Goal: Transaction & Acquisition: Download file/media

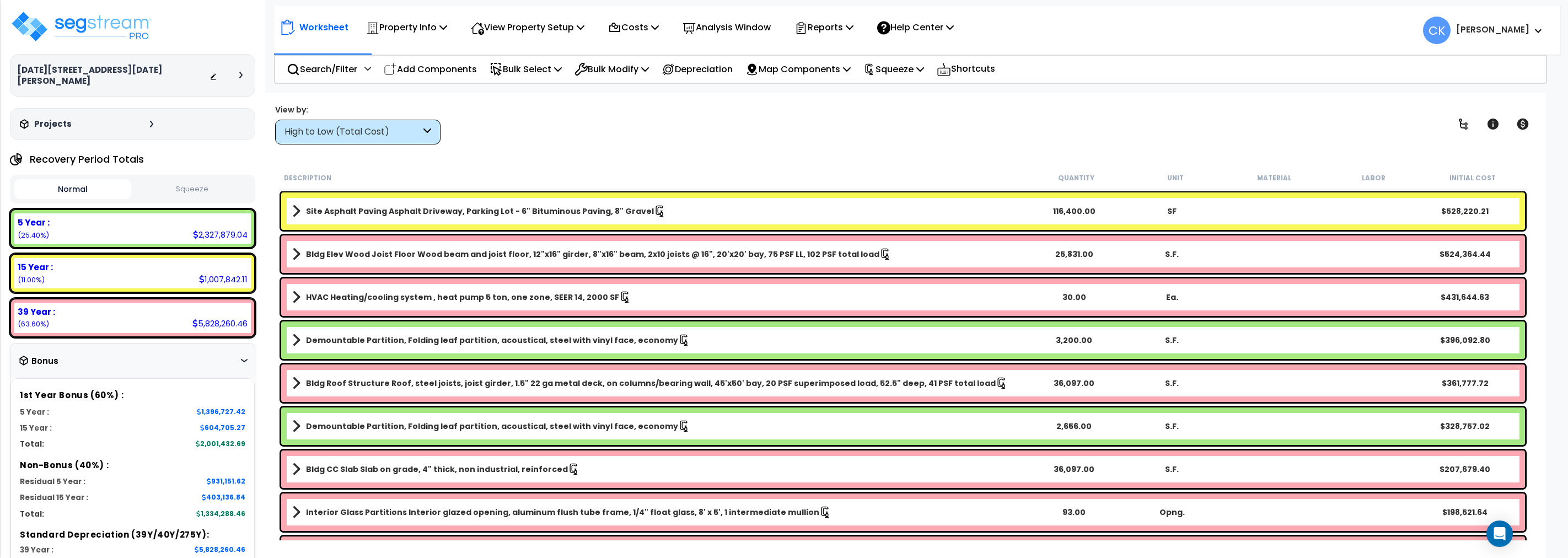
scroll to position [36, 0]
click at [851, 32] on p "Reports" at bounding box center [824, 27] width 59 height 15
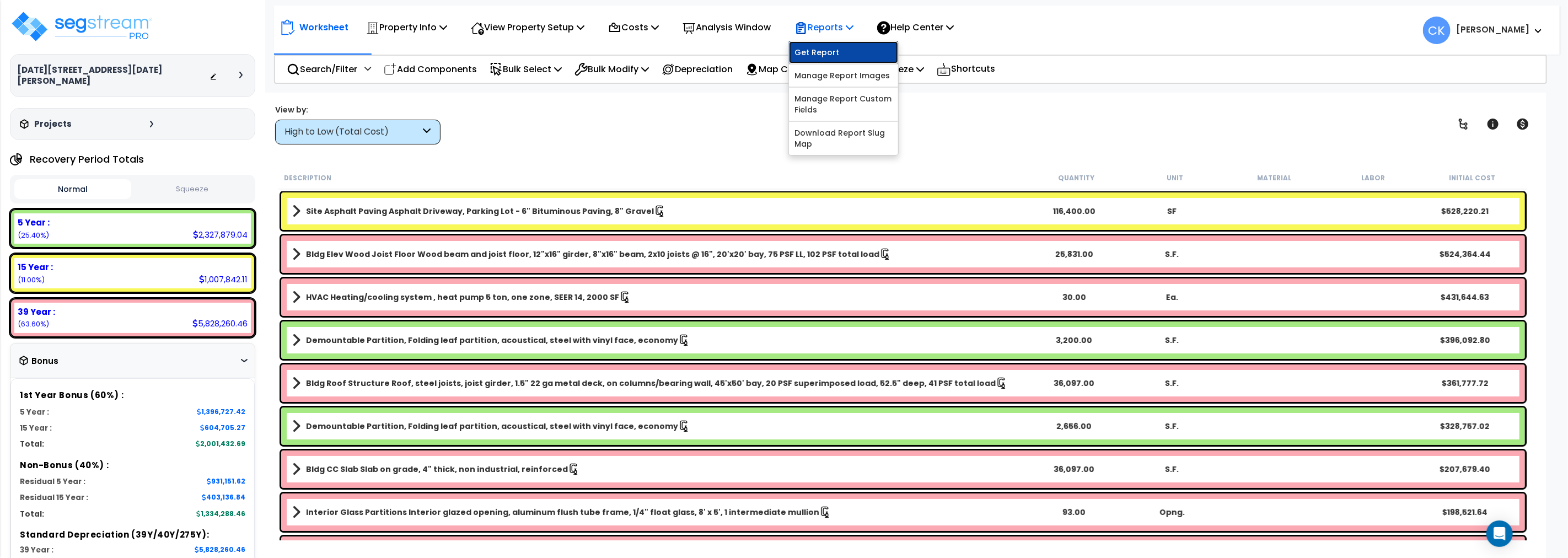
click at [834, 52] on link "Get Report" at bounding box center [843, 52] width 109 height 22
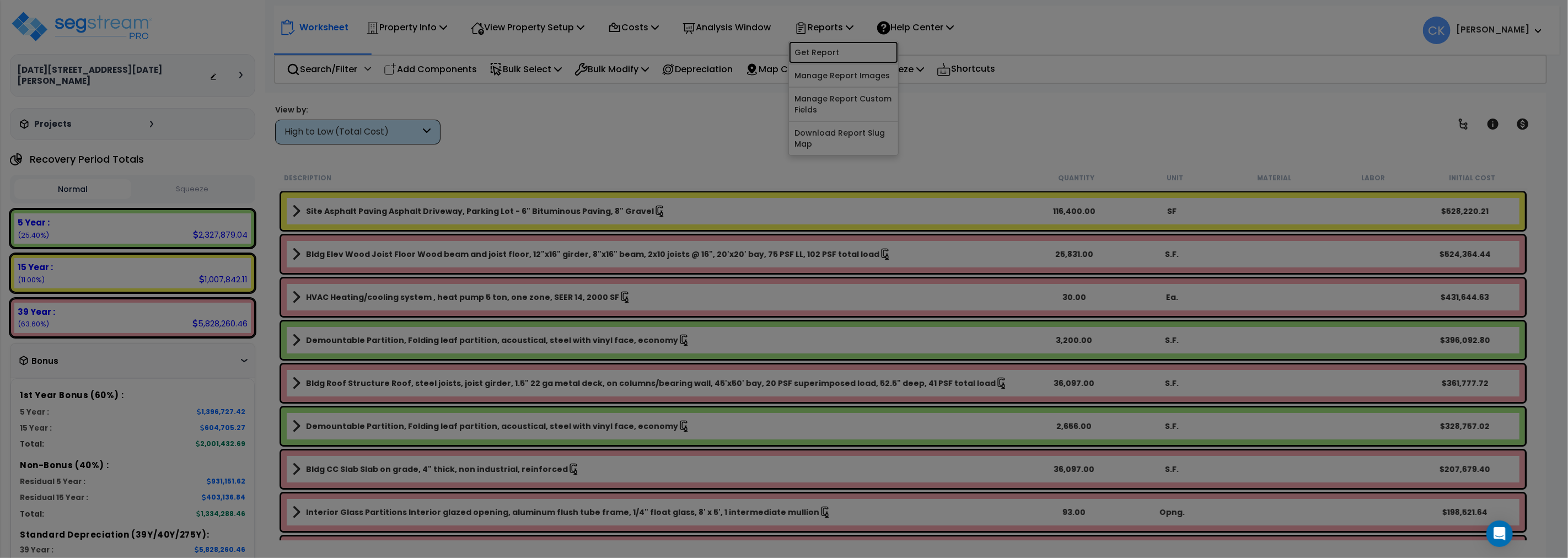
scroll to position [0, 0]
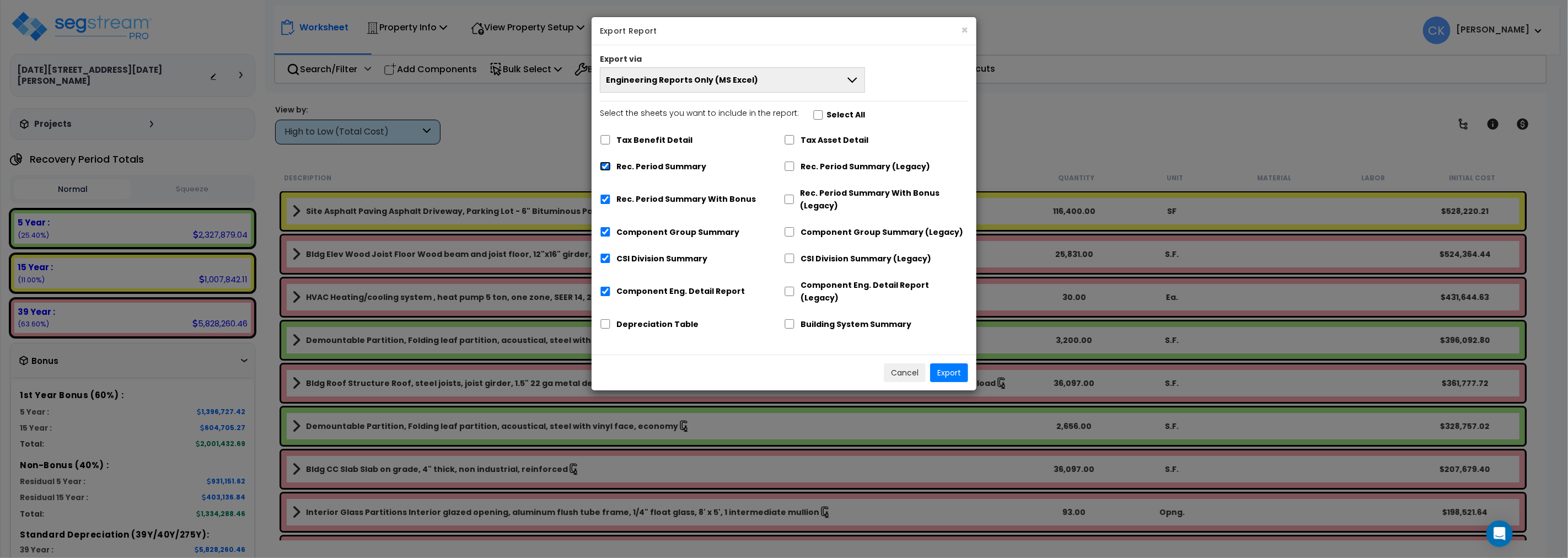
click at [609, 166] on input "Rec. Period Summary" at bounding box center [605, 166] width 11 height 9
checkbox input "false"
click at [608, 200] on input "Rec. Period Summary With Bonus" at bounding box center [605, 199] width 11 height 9
checkbox input "false"
click at [606, 234] on input "Component Group Summary" at bounding box center [605, 231] width 11 height 9
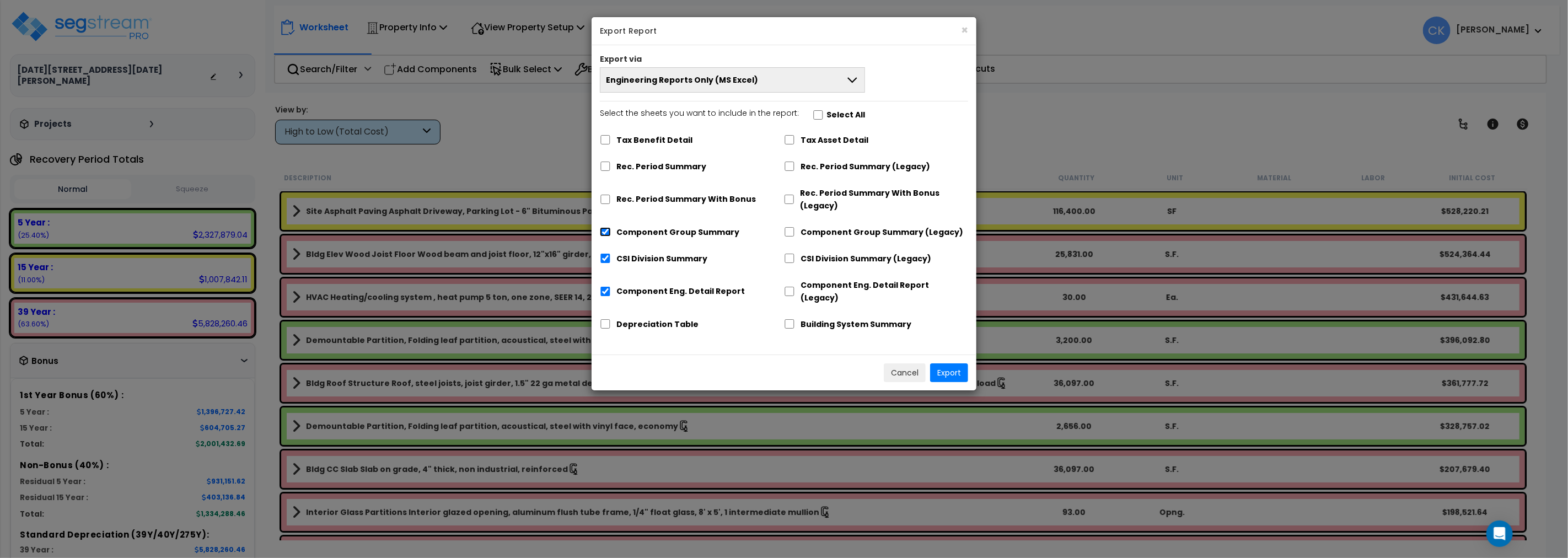
checkbox input "false"
click at [604, 255] on input "CSI Division Summary" at bounding box center [605, 258] width 11 height 9
checkbox input "false"
click at [604, 288] on input "Component Eng. Detail Report" at bounding box center [605, 291] width 11 height 9
checkbox input "false"
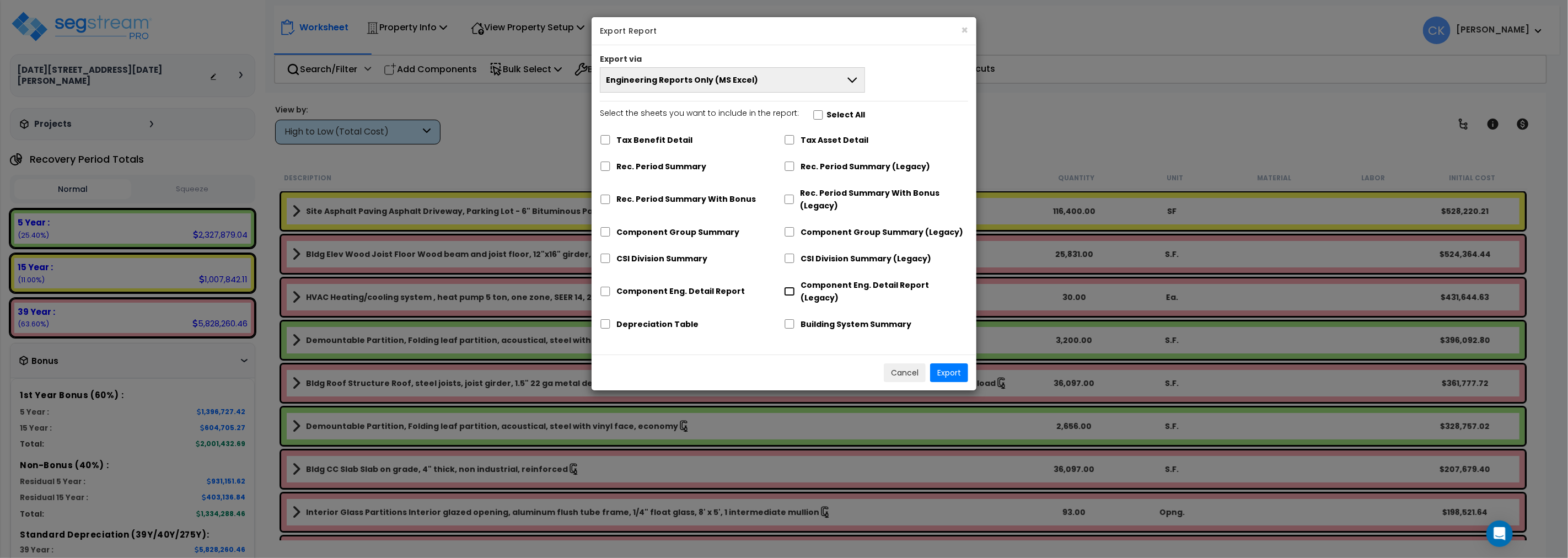
click at [791, 287] on input "Component Eng. Detail Report (Legacy)" at bounding box center [789, 291] width 11 height 9
checkbox input "true"
click at [792, 257] on input "CSI Division Summary (Legacy)" at bounding box center [789, 258] width 11 height 9
checkbox input "true"
click at [949, 363] on button "Export" at bounding box center [949, 372] width 38 height 19
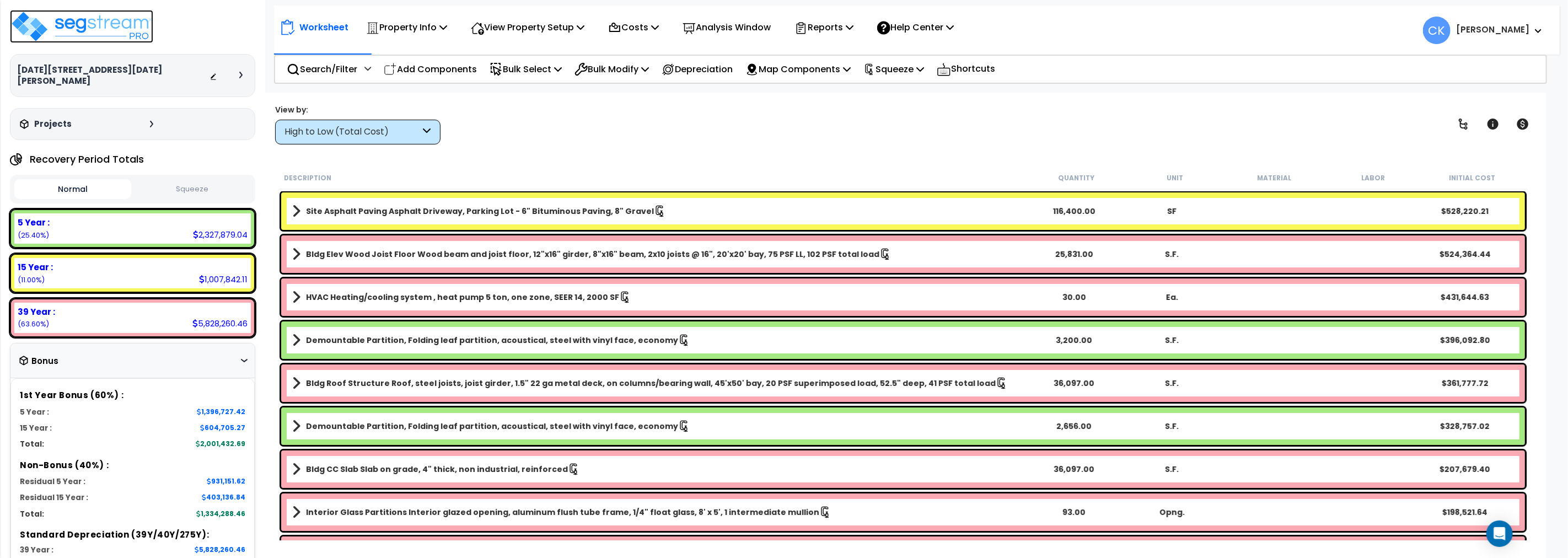
click at [96, 28] on img at bounding box center [81, 26] width 143 height 33
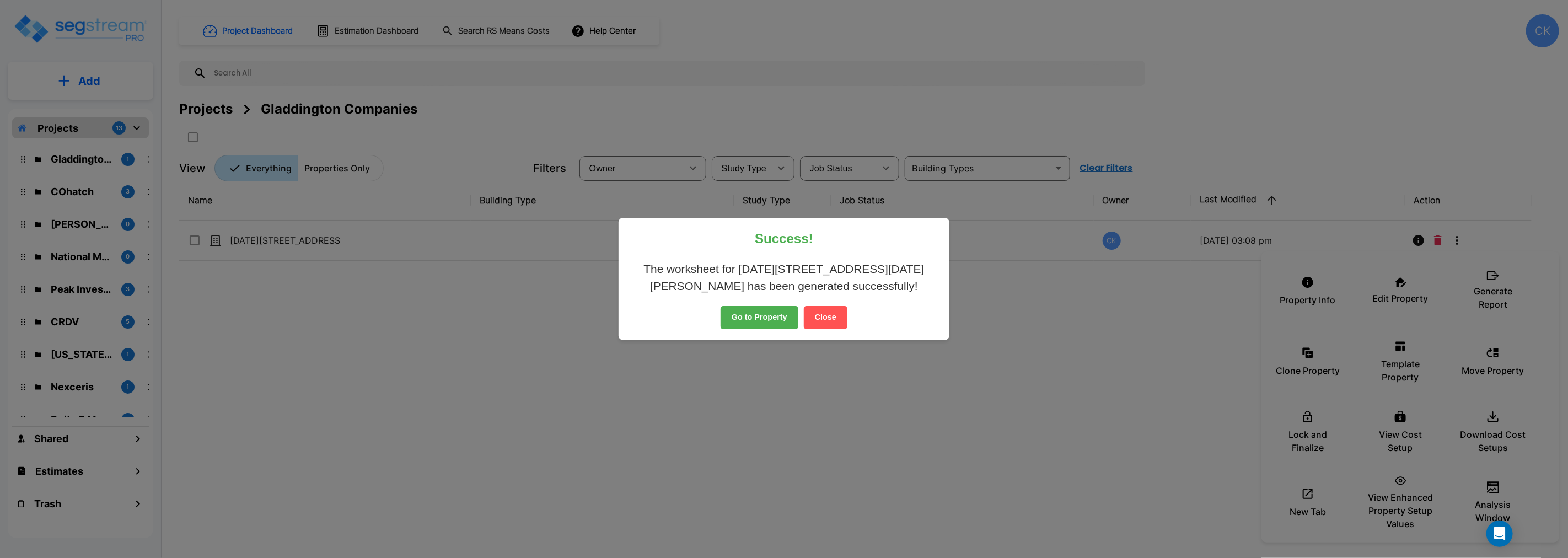
click at [825, 318] on button "Close" at bounding box center [826, 318] width 44 height 23
